Goal: Navigation & Orientation: Find specific page/section

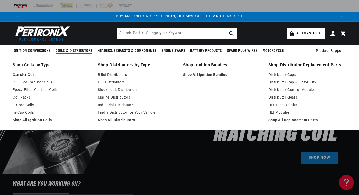
click at [31, 74] on link "Canister Coils" at bounding box center [52, 75] width 78 height 6
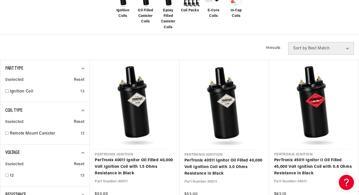
scroll to position [144, 0]
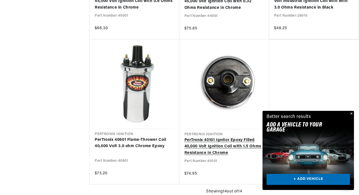
scroll to position [800, 0]
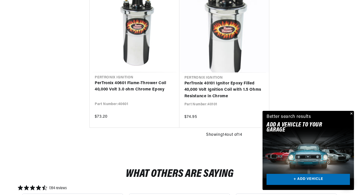
click at [350, 114] on button "Close" at bounding box center [351, 114] width 6 height 6
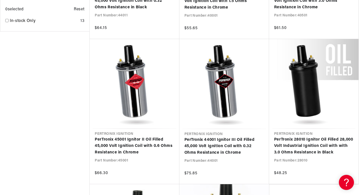
scroll to position [0, 615]
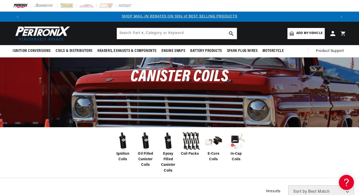
click at [47, 30] on img at bounding box center [42, 33] width 58 height 17
